Goal: Task Accomplishment & Management: Book appointment/travel/reservation

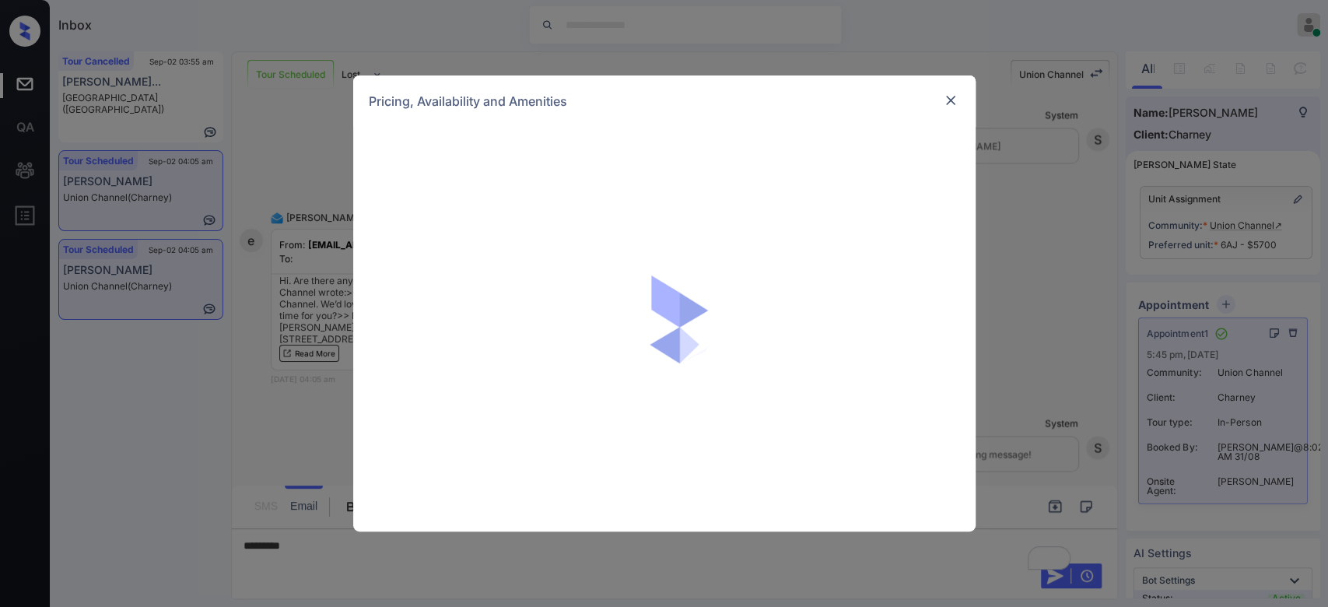
scroll to position [4, 0]
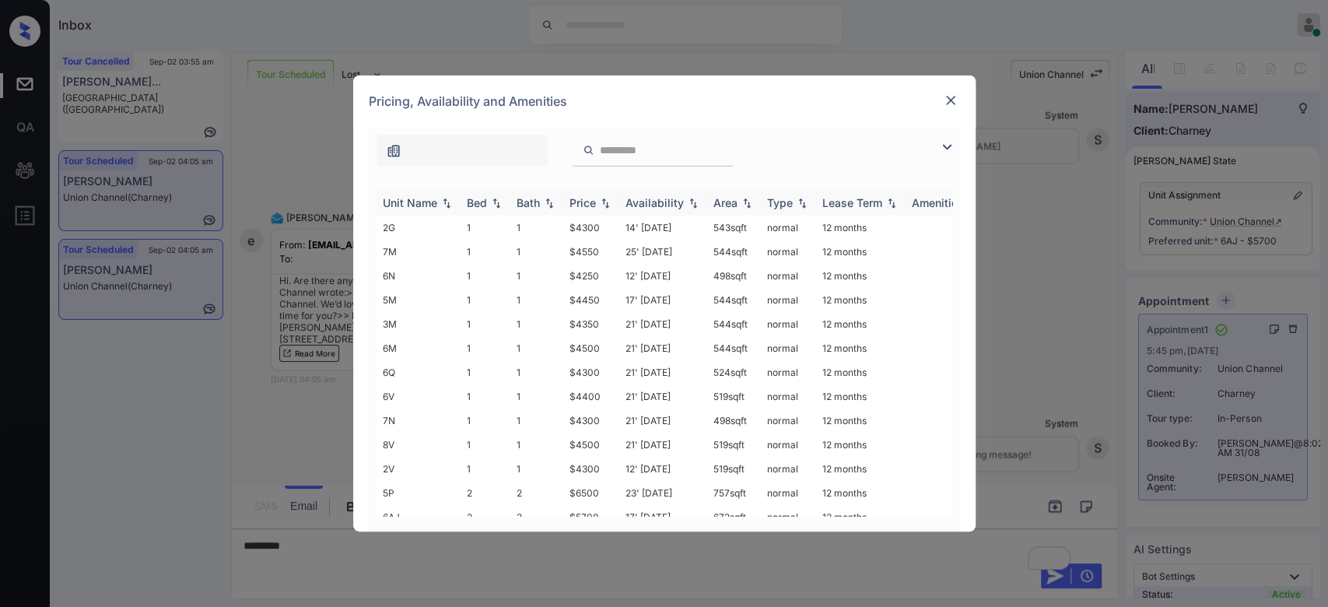
click at [590, 202] on div "Price" at bounding box center [582, 202] width 26 height 13
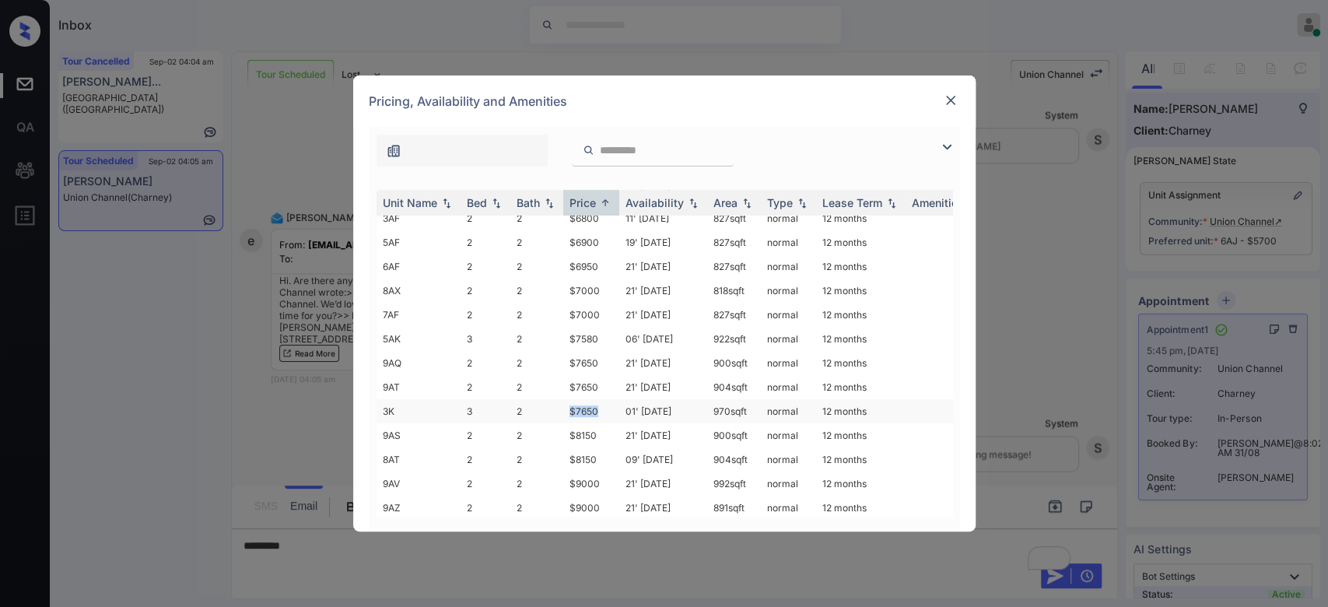
drag, startPoint x: 598, startPoint y: 390, endPoint x: 558, endPoint y: 394, distance: 40.7
click at [558, 399] on tr "3K 3 2 $7650 01' Feb 25 970 sqft normal 12 months" at bounding box center [783, 411] width 813 height 24
copy tr "$7650"
click at [944, 96] on img at bounding box center [951, 101] width 16 height 16
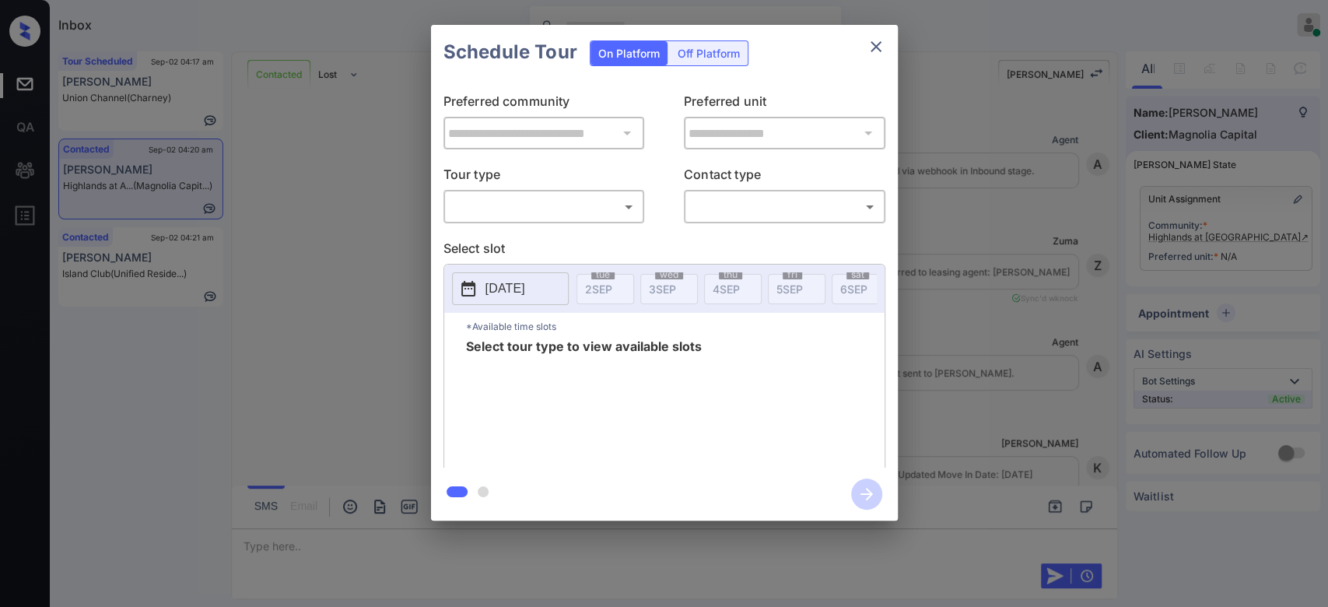
scroll to position [1996, 0]
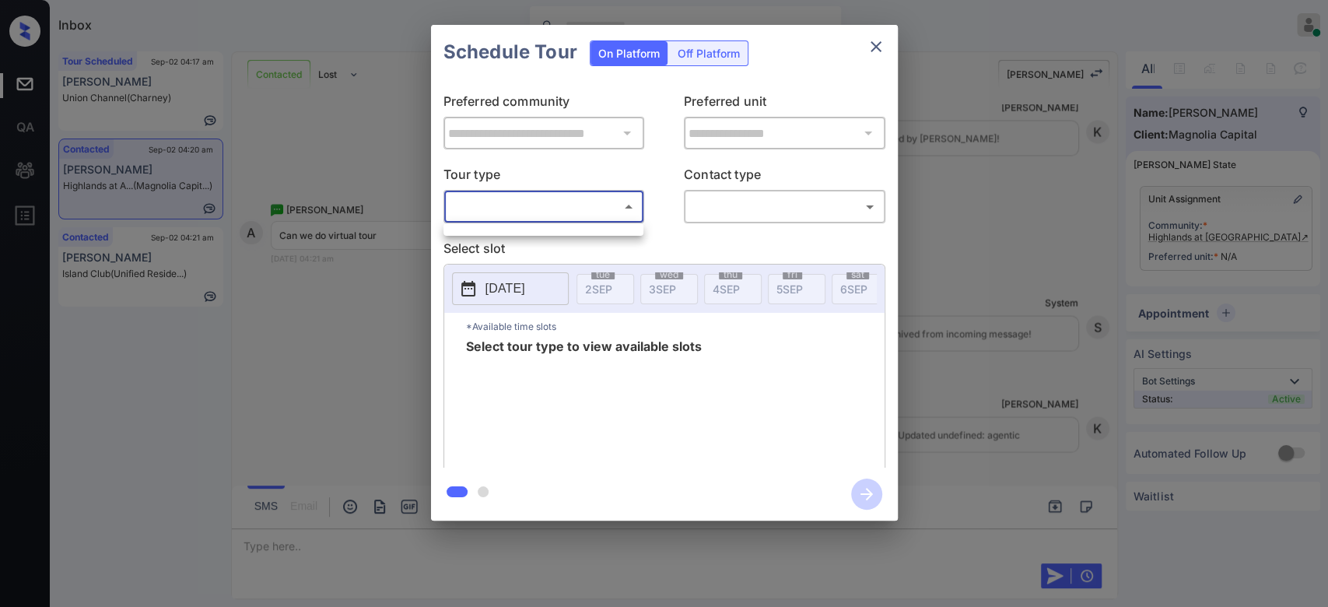
click at [510, 196] on body "Inbox Mukesh Online Set yourself offline Set yourself on break Profile Switch t…" at bounding box center [664, 303] width 1328 height 607
click at [513, 222] on div at bounding box center [664, 303] width 1328 height 607
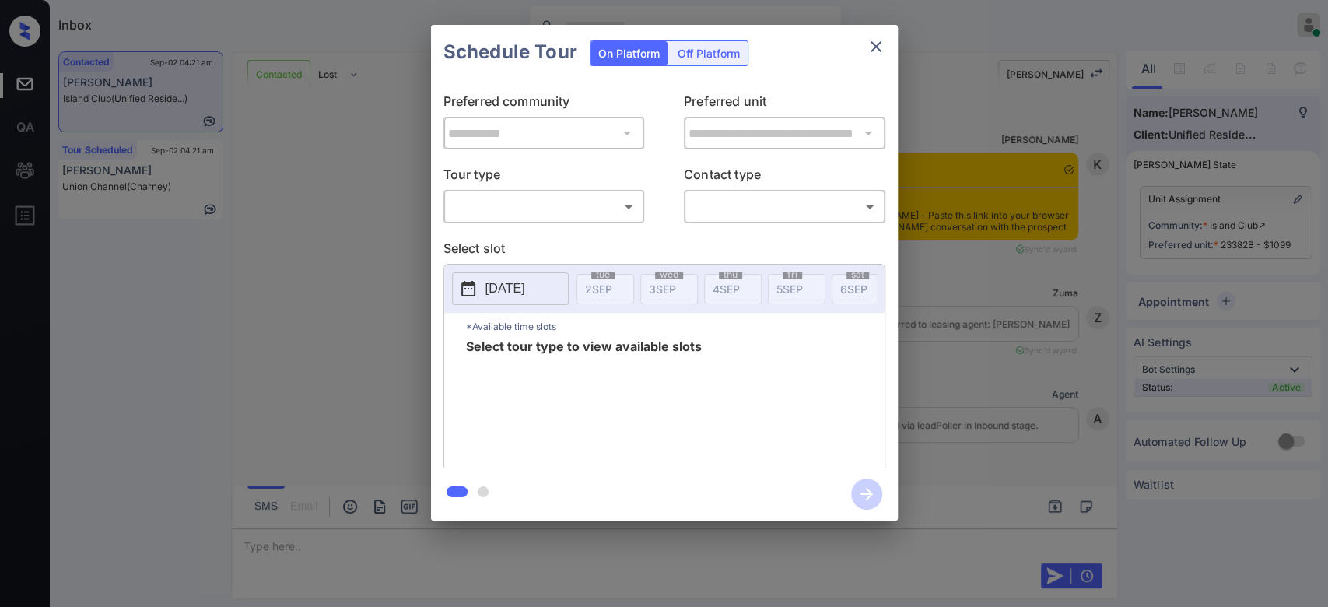
scroll to position [1568, 0]
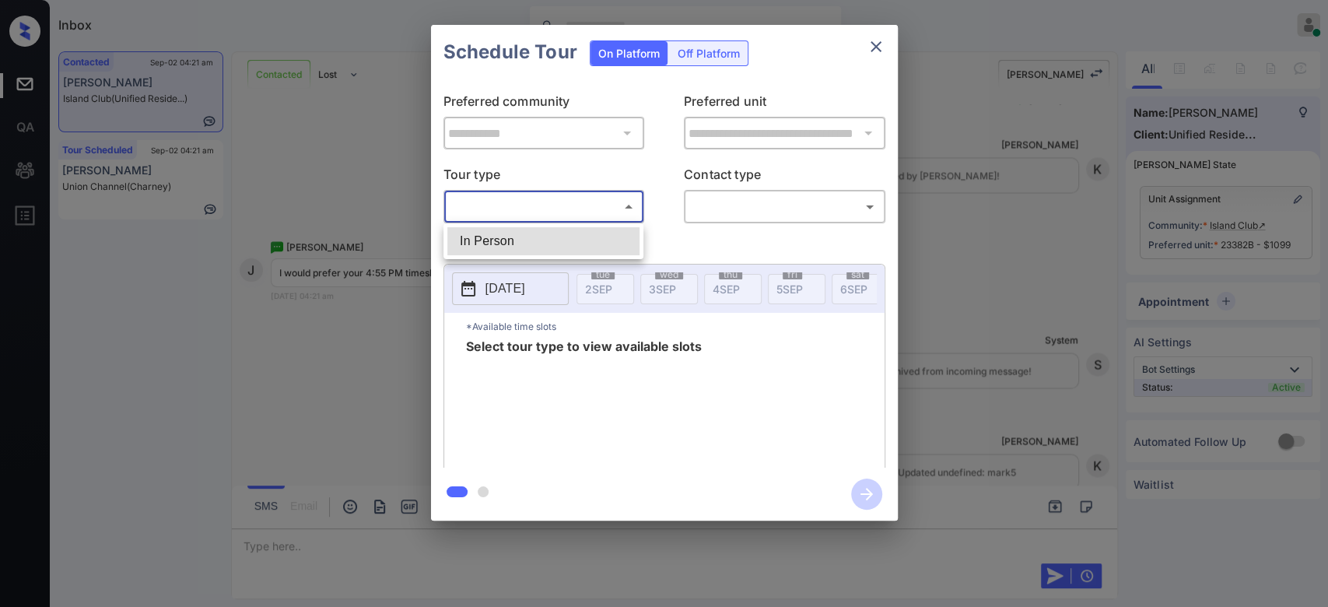
click at [582, 210] on body "Inbox Mukesh Online Set yourself offline Set yourself on break Profile Switch t…" at bounding box center [664, 303] width 1328 height 607
click at [552, 241] on li "In Person" at bounding box center [543, 241] width 192 height 28
type input "********"
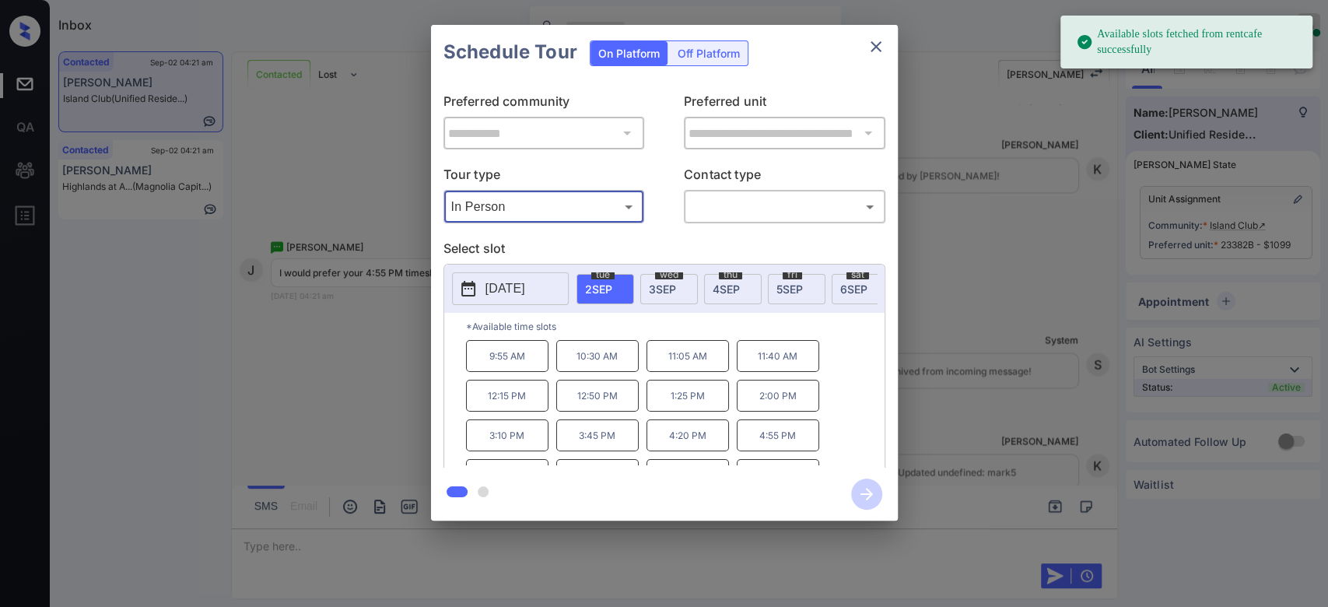
scroll to position [104, 0]
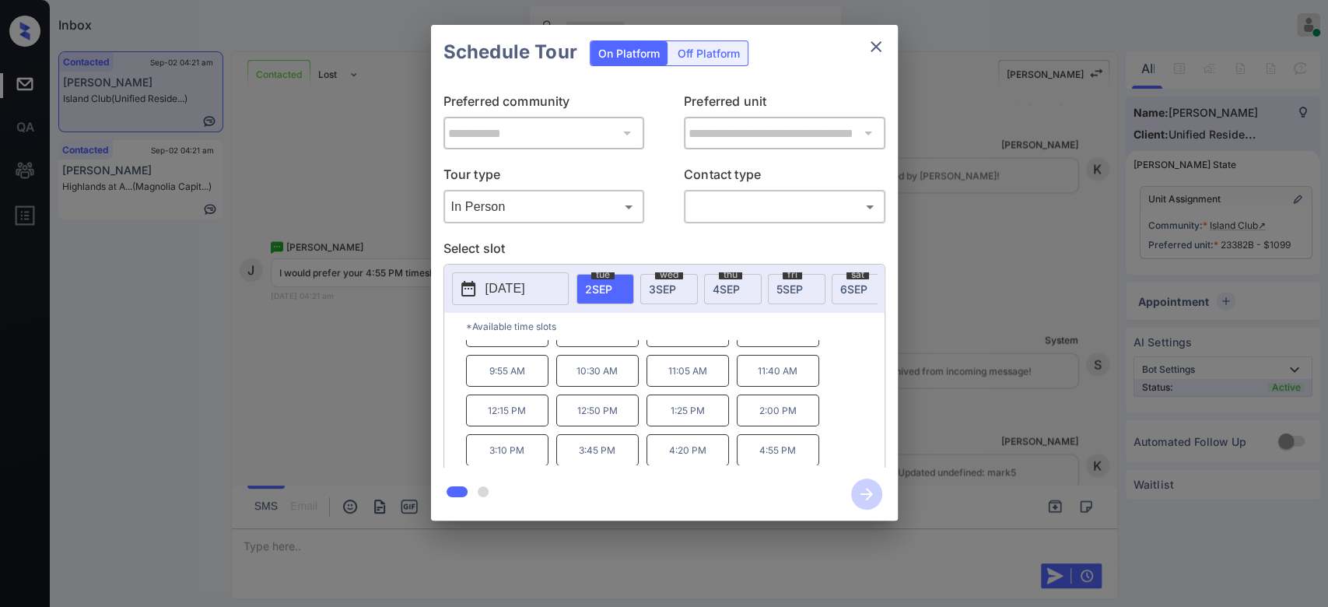
click at [1044, 293] on div "**********" at bounding box center [664, 272] width 1328 height 545
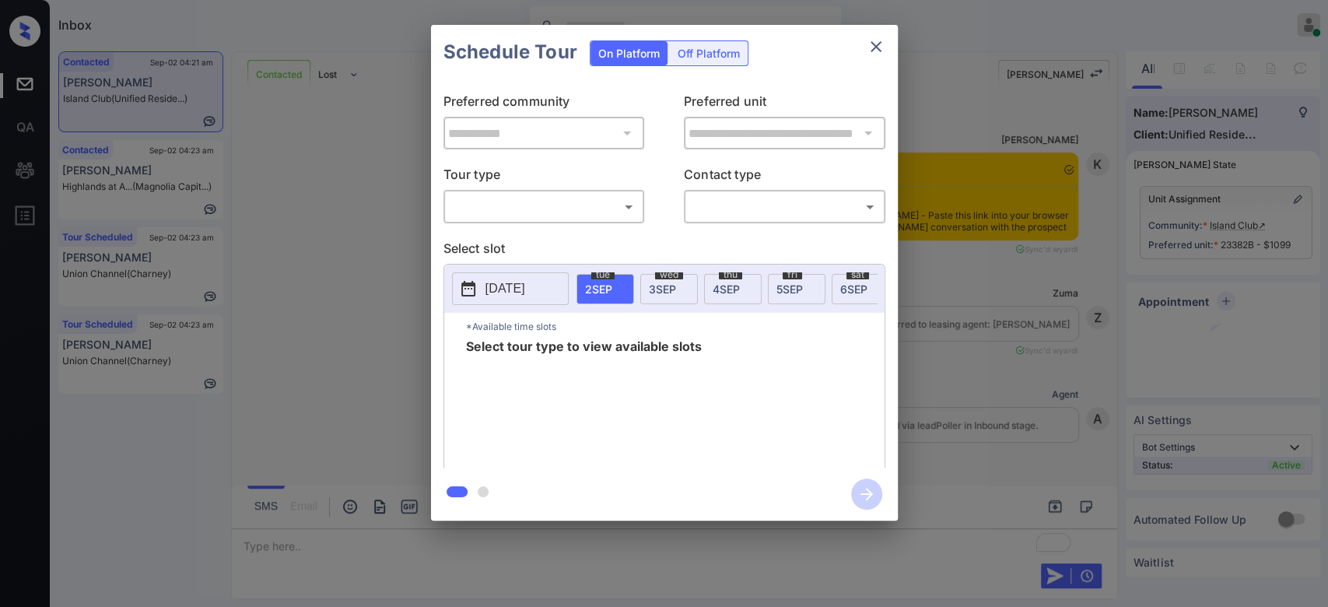
scroll to position [1817, 0]
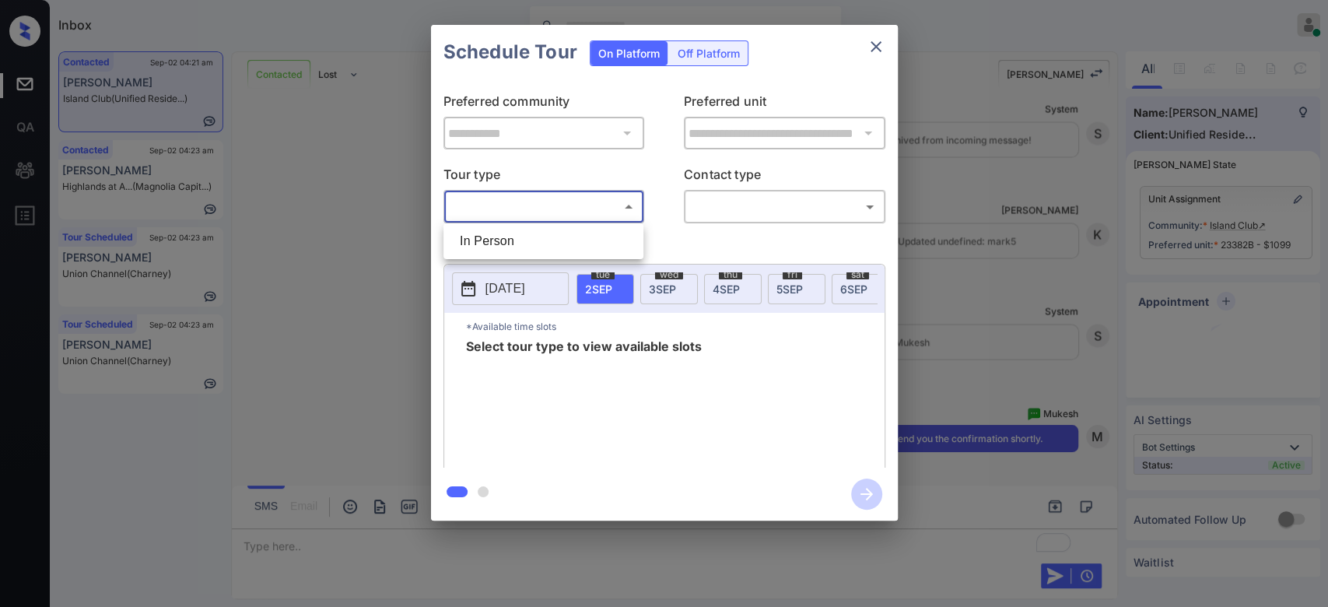
click at [573, 198] on body "Inbox Mukesh Online Set yourself offline Set yourself on break Profile Switch t…" at bounding box center [664, 303] width 1328 height 607
click at [548, 233] on li "In Person" at bounding box center [543, 241] width 192 height 28
type input "********"
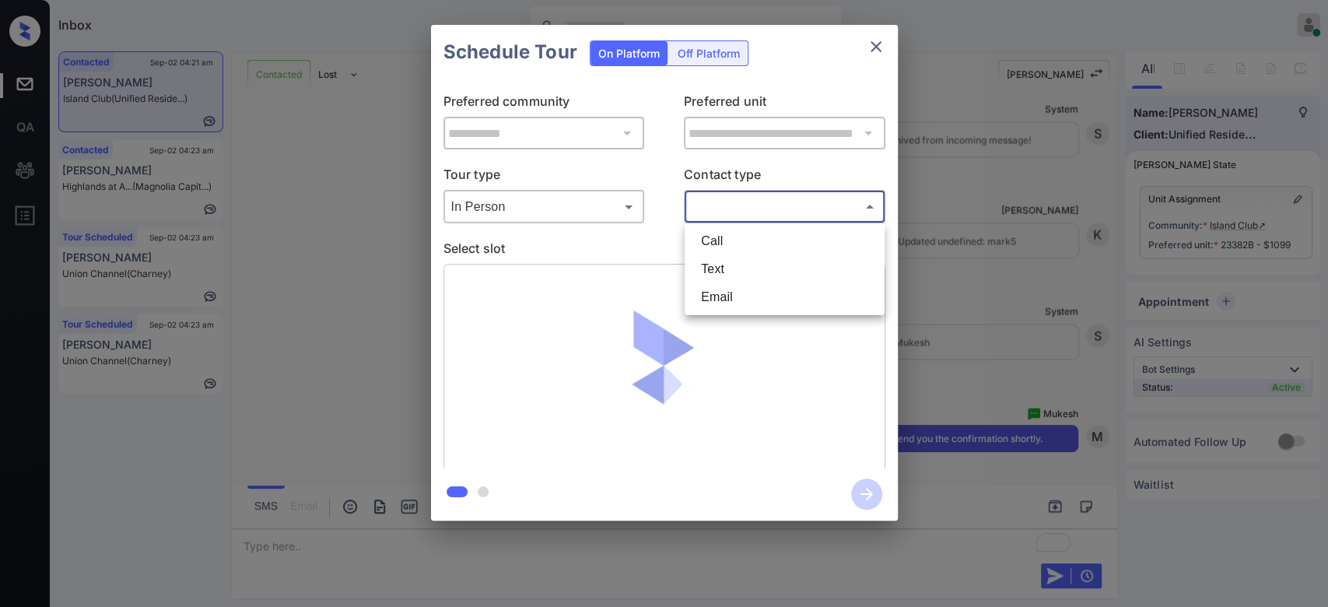
click at [755, 212] on body "Inbox Mukesh Online Set yourself offline Set yourself on break Profile Switch t…" at bounding box center [664, 303] width 1328 height 607
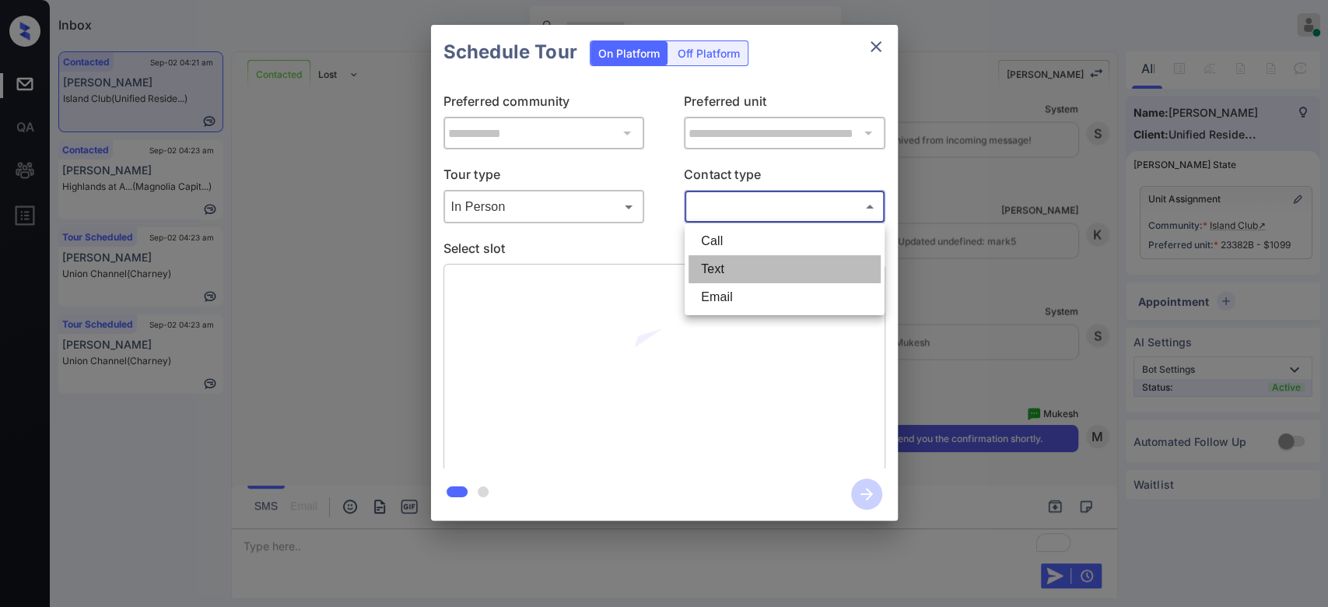
click at [757, 258] on li "Text" at bounding box center [784, 269] width 192 height 28
type input "****"
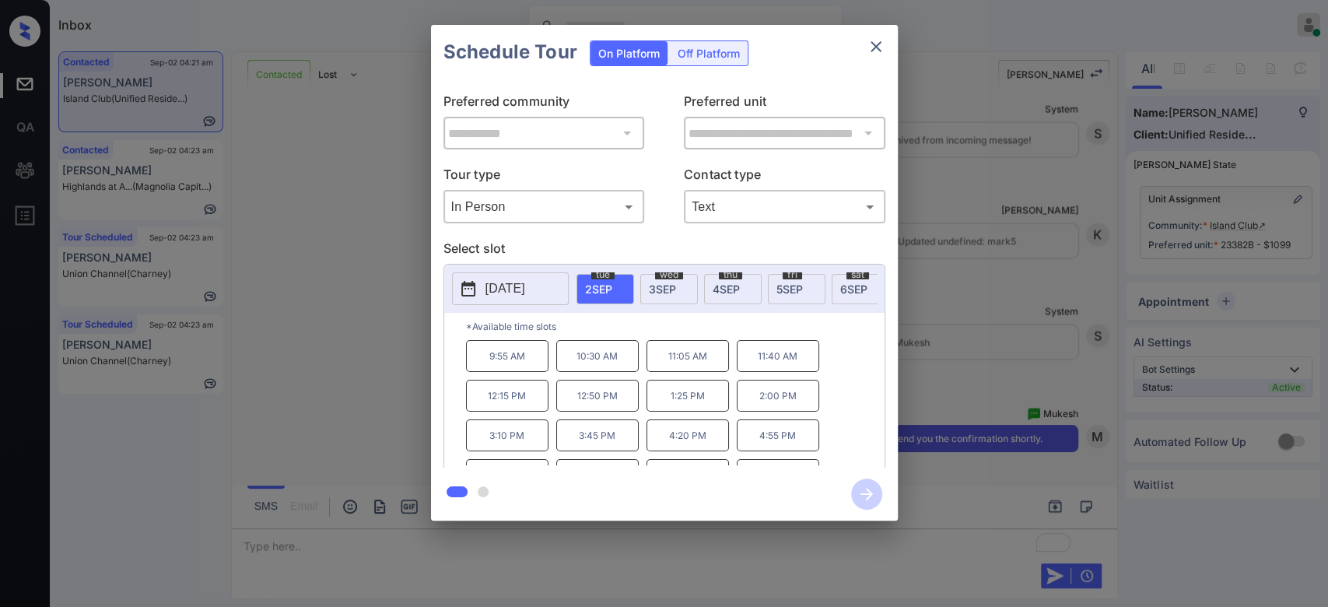
click at [525, 290] on p "[DATE]" at bounding box center [505, 288] width 40 height 19
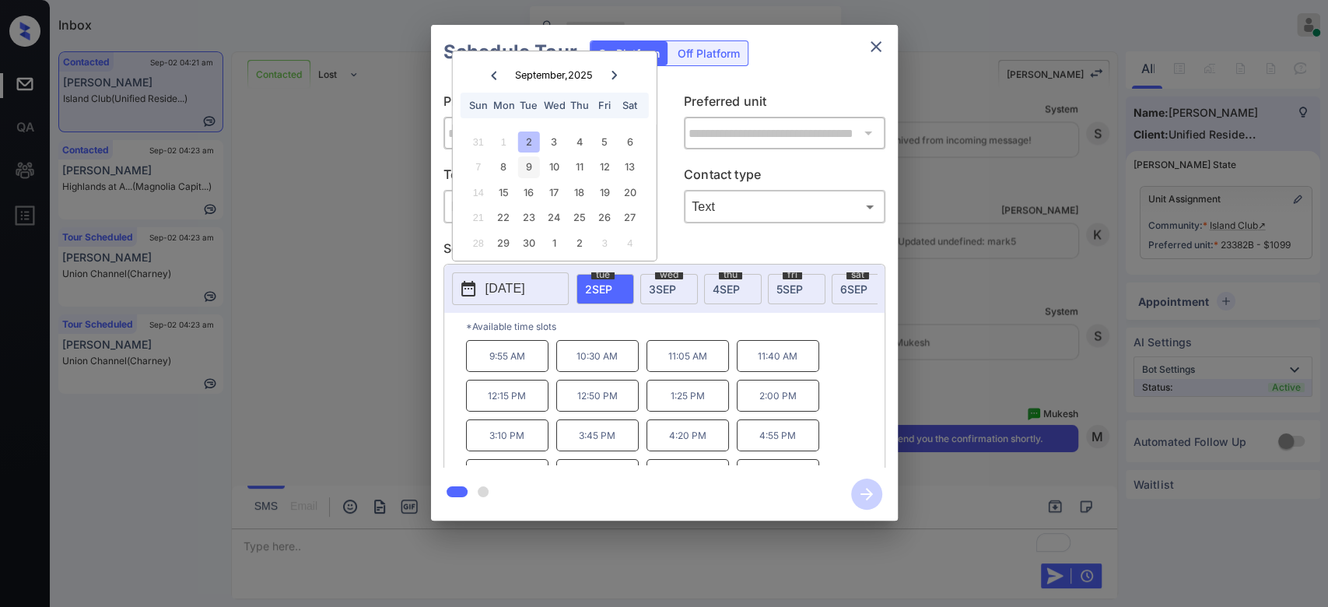
click at [538, 173] on div "9" at bounding box center [528, 166] width 21 height 21
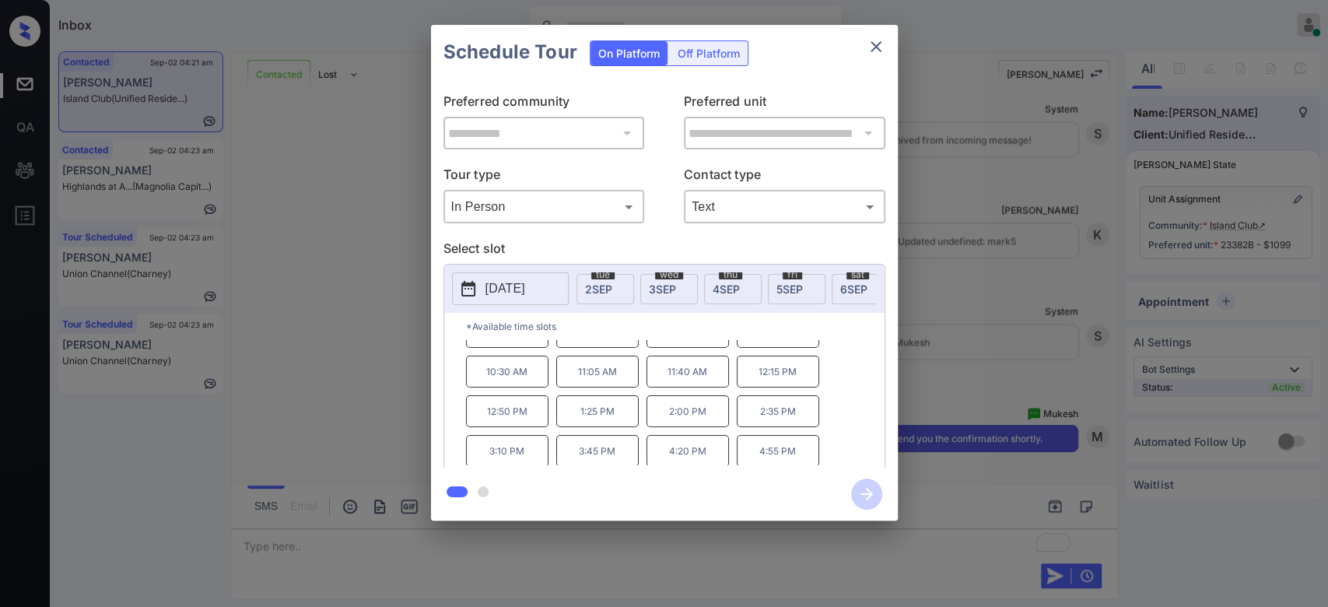
click at [766, 457] on p "4:55 PM" at bounding box center [778, 451] width 82 height 32
click at [859, 489] on icon "button" at bounding box center [866, 493] width 31 height 31
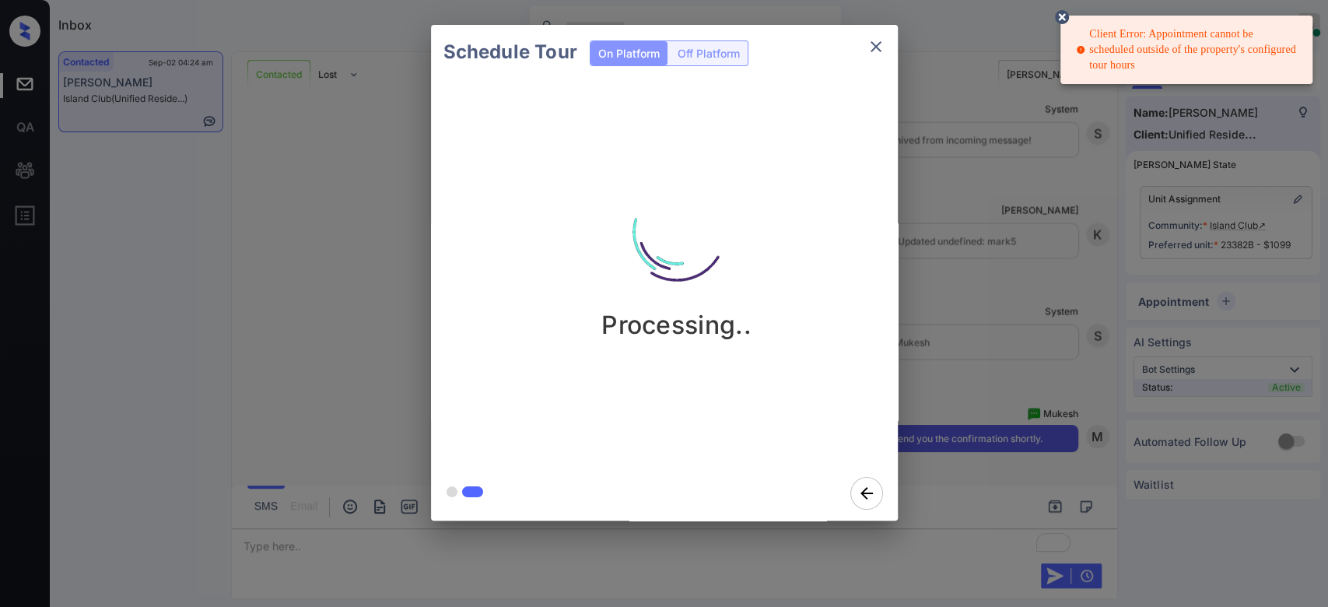
click at [1021, 294] on div "Schedule Tour On Platform Off Platform Processing.." at bounding box center [664, 272] width 1328 height 545
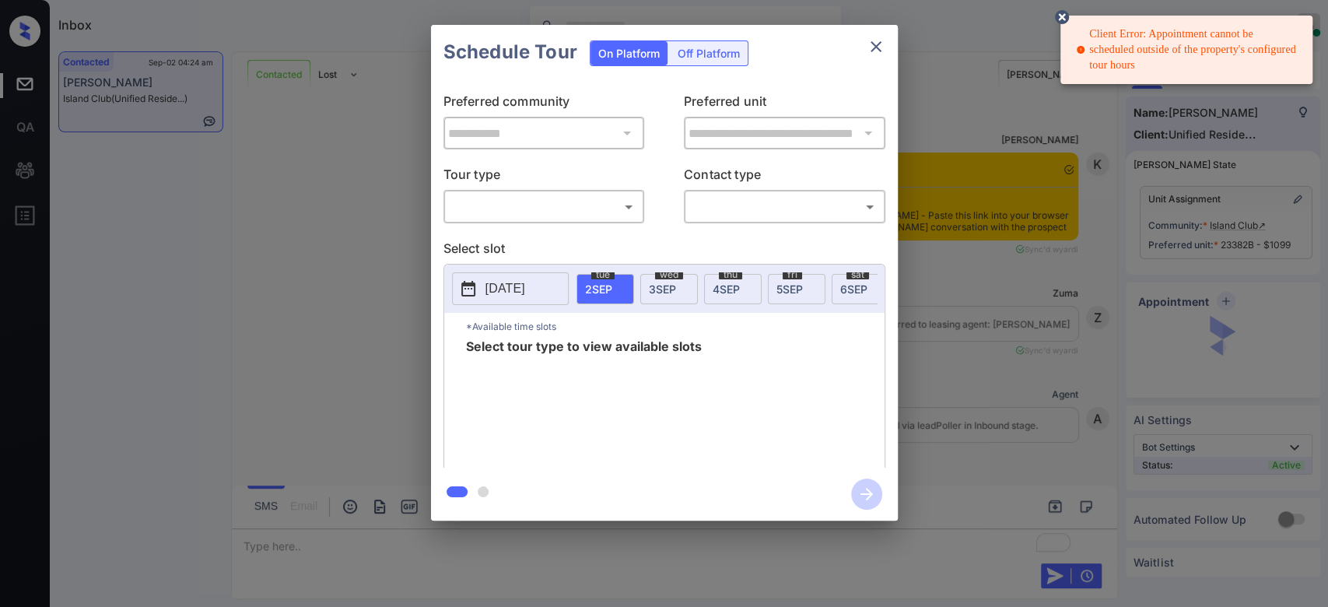
scroll to position [1817, 0]
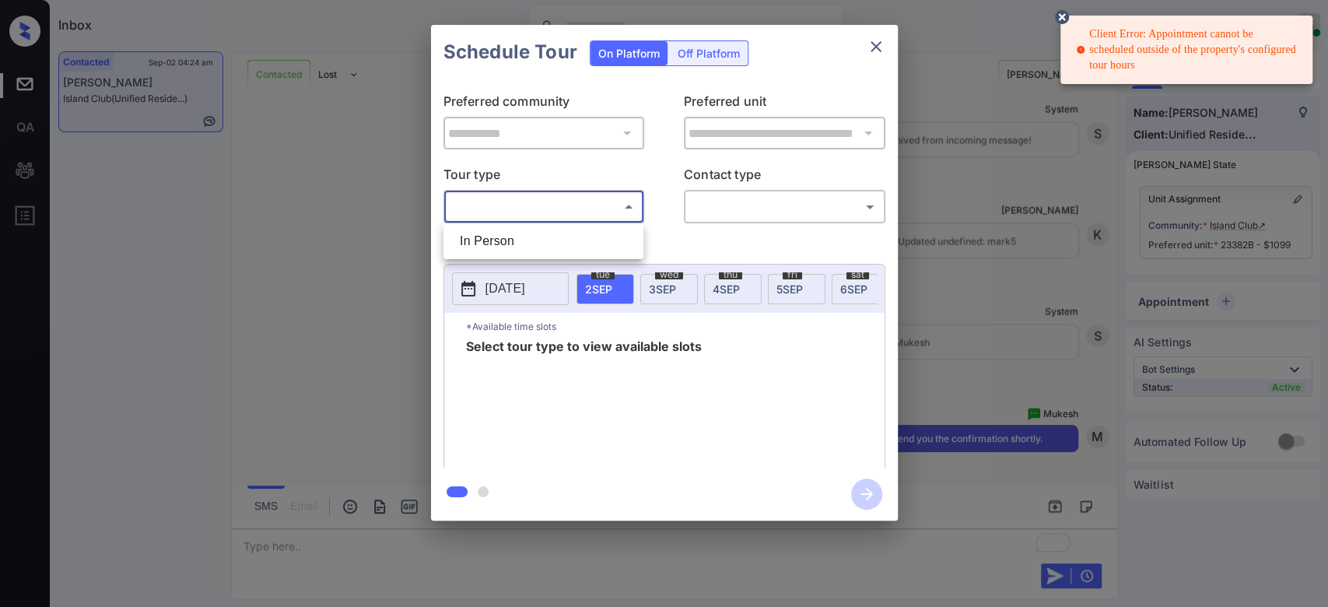
click at [570, 196] on body "Client Error: Appointment cannot be scheduled outside of the property's configu…" at bounding box center [664, 303] width 1328 height 607
click at [561, 236] on li "In Person" at bounding box center [543, 241] width 192 height 28
type input "********"
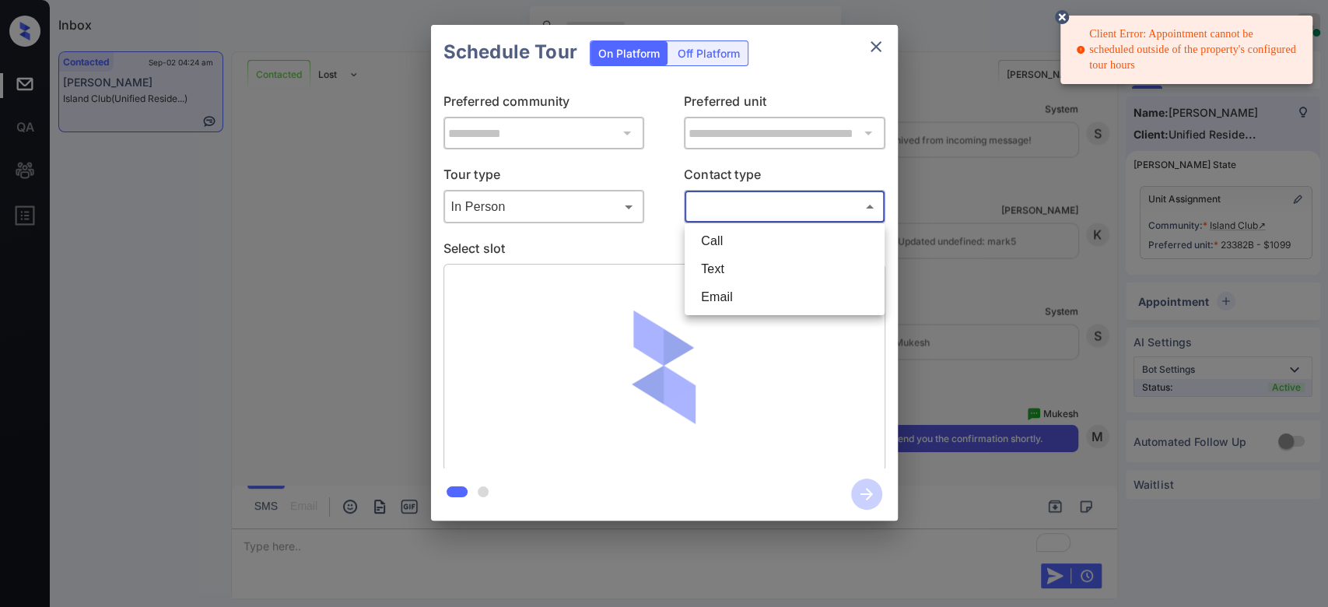
drag, startPoint x: 777, startPoint y: 204, endPoint x: 745, endPoint y: 273, distance: 76.2
click at [745, 273] on body "Client Error: Appointment cannot be scheduled outside of the property's configu…" at bounding box center [664, 303] width 1328 height 607
click at [745, 273] on li "Text" at bounding box center [784, 269] width 192 height 28
type input "****"
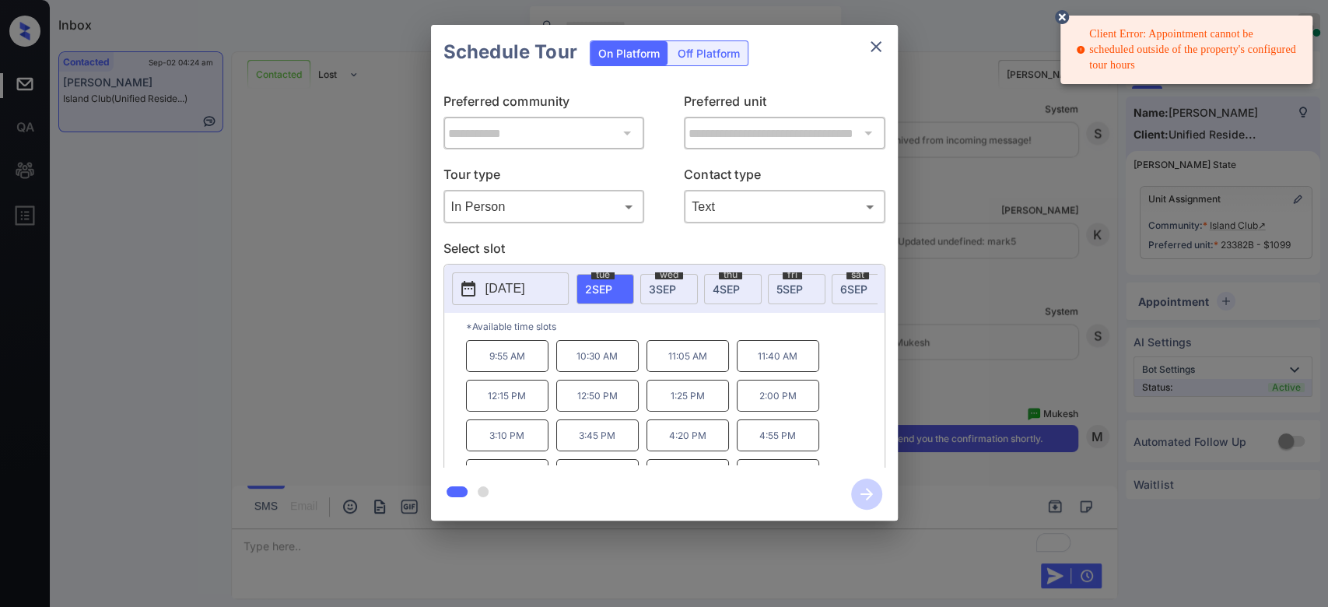
click at [525, 289] on p "2025-09-02" at bounding box center [505, 288] width 40 height 19
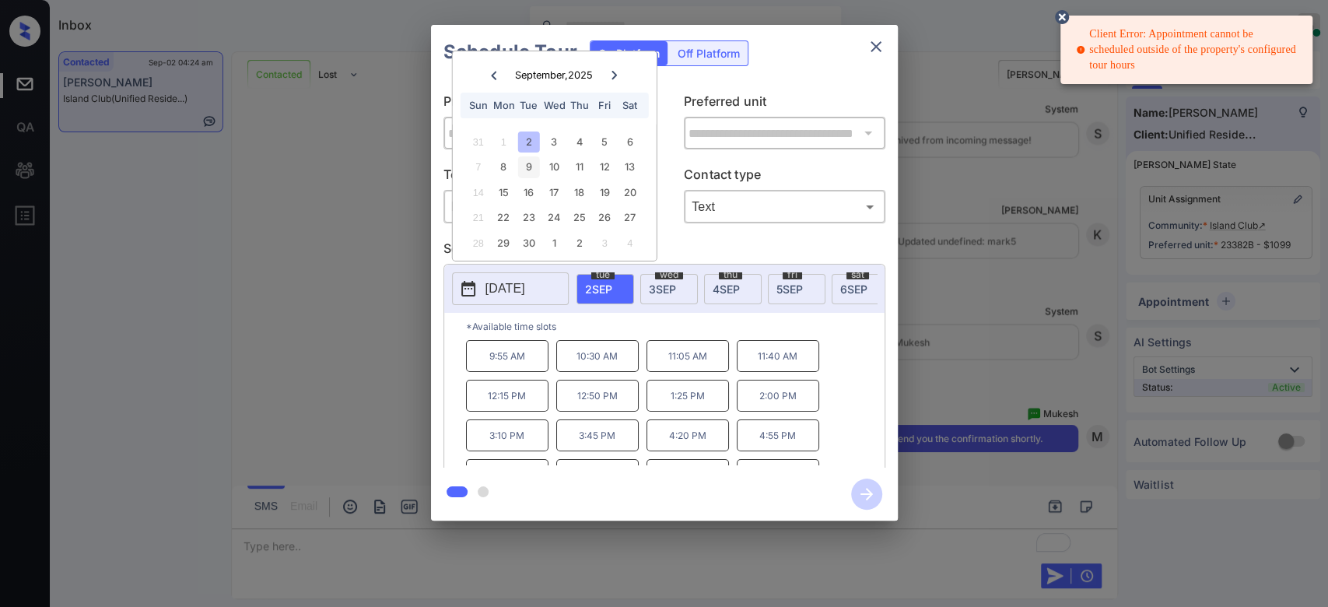
click at [524, 164] on div "9" at bounding box center [528, 166] width 21 height 21
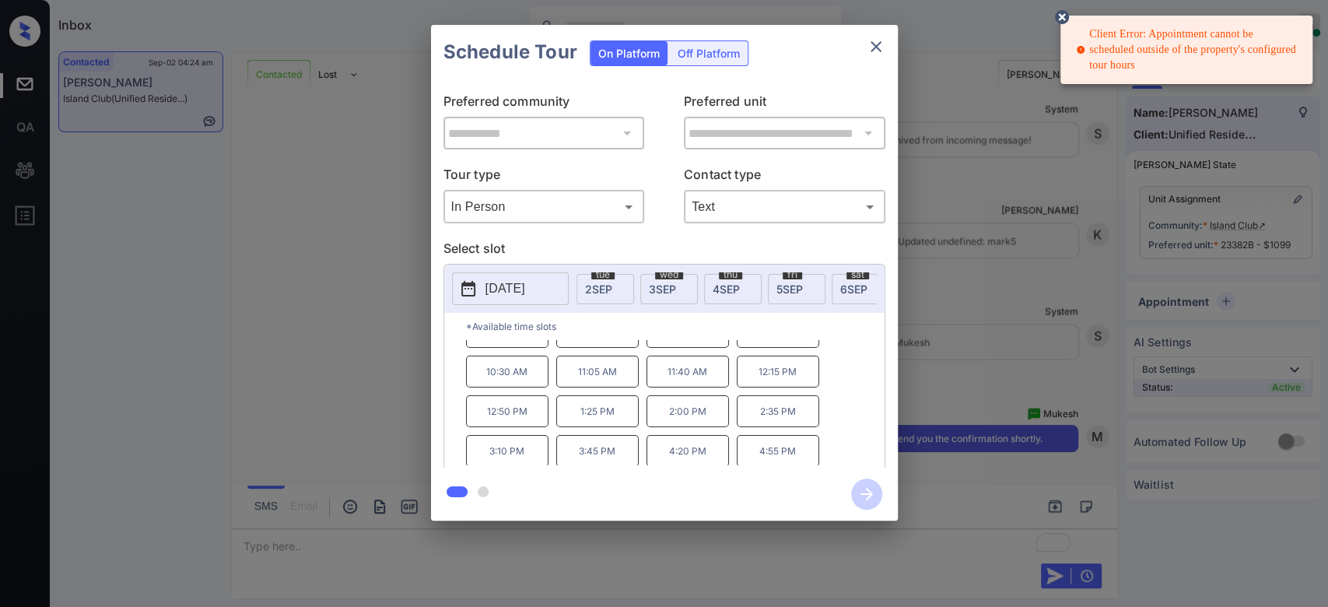
click at [770, 461] on p "4:55 PM" at bounding box center [778, 451] width 82 height 32
click at [862, 495] on icon "button" at bounding box center [866, 494] width 12 height 12
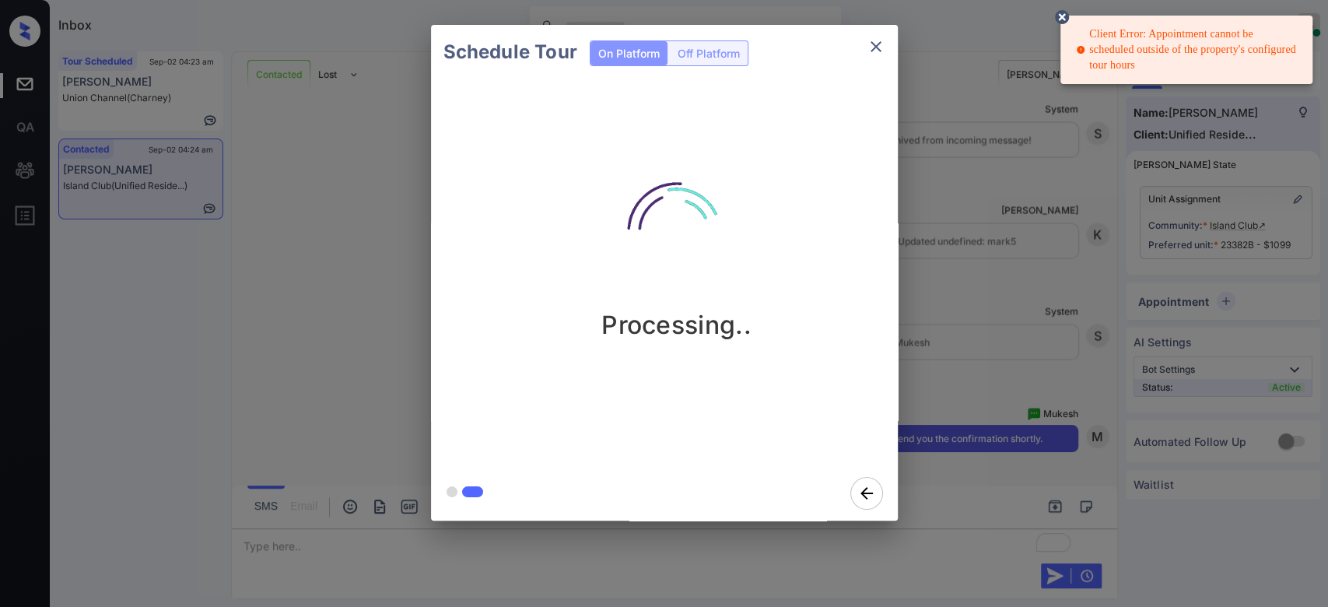
click at [1066, 19] on icon at bounding box center [1062, 17] width 14 height 14
click at [968, 269] on div "Schedule Tour On Platform Off Platform Processing.." at bounding box center [664, 272] width 1328 height 545
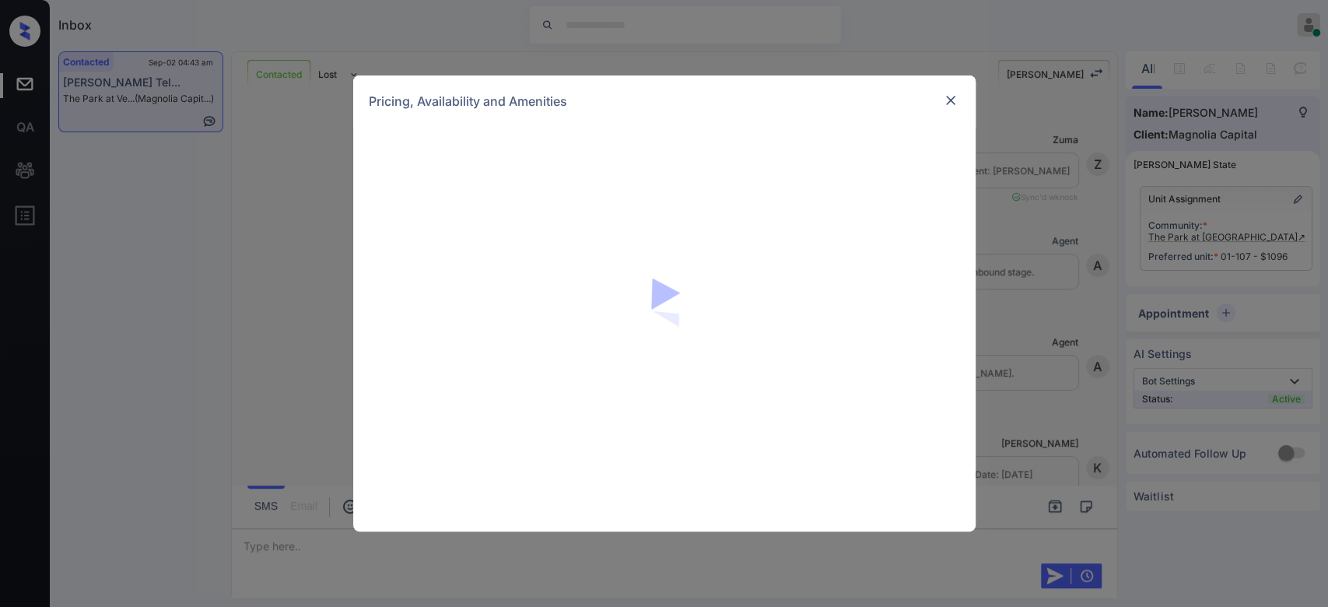
scroll to position [2064, 0]
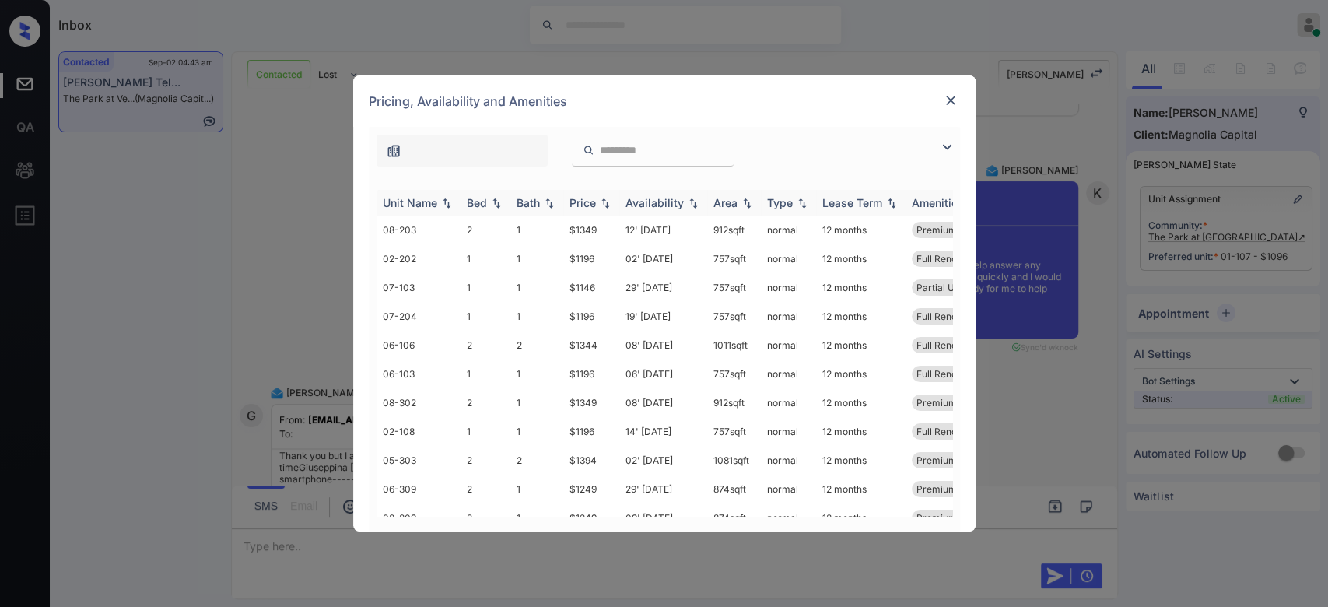
click at [593, 202] on div "Price" at bounding box center [582, 202] width 26 height 13
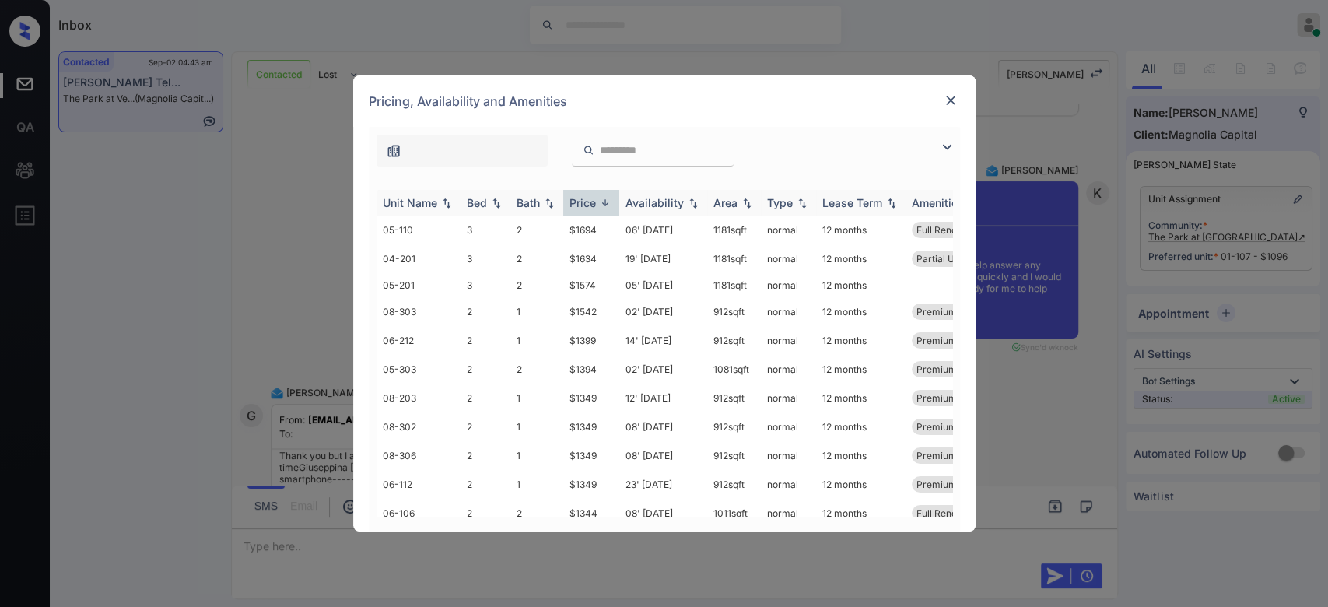
click at [593, 202] on div "Price" at bounding box center [582, 202] width 26 height 13
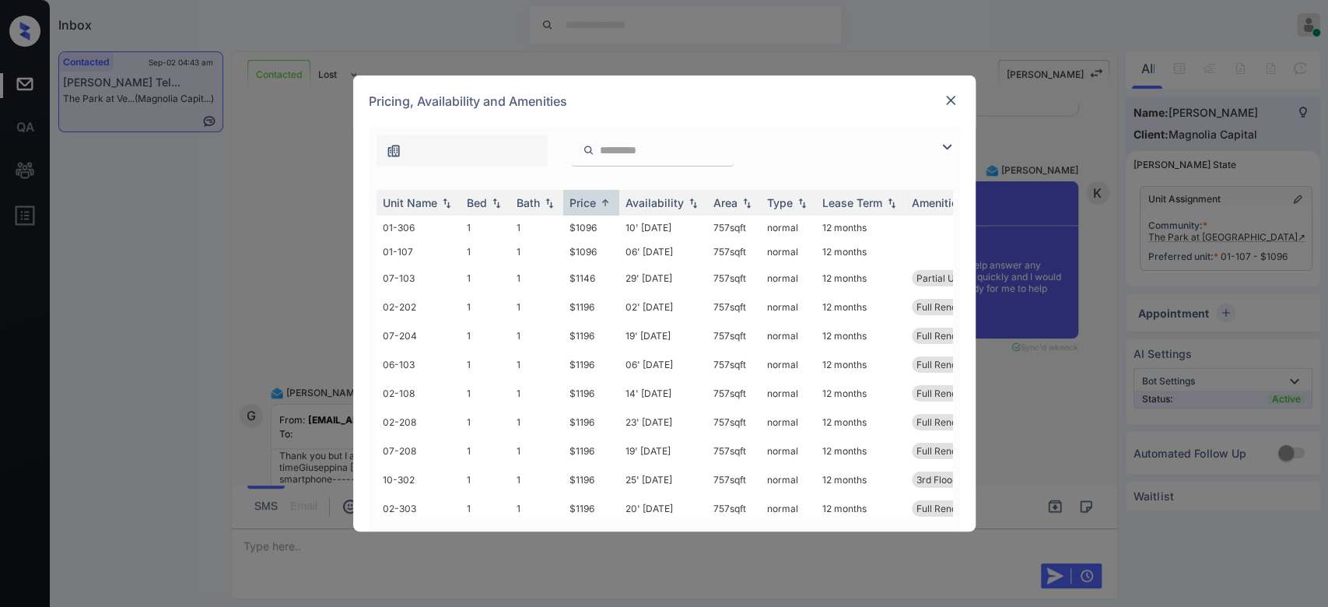
click at [955, 96] on img at bounding box center [951, 101] width 16 height 16
